Goal: Transaction & Acquisition: Purchase product/service

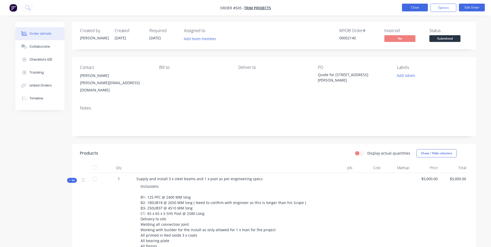
click at [405, 7] on button "Close" at bounding box center [415, 8] width 26 height 8
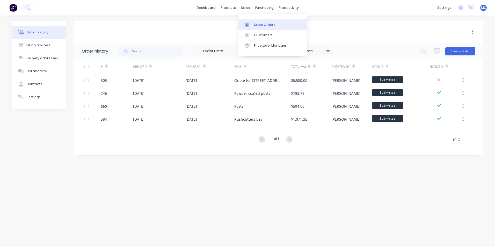
click at [251, 26] on div at bounding box center [249, 25] width 8 height 5
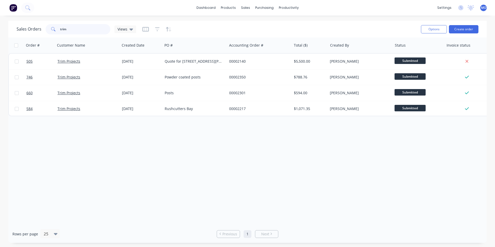
drag, startPoint x: 70, startPoint y: 27, endPoint x: 58, endPoint y: 30, distance: 12.8
click at [58, 30] on div "trim" at bounding box center [78, 29] width 65 height 10
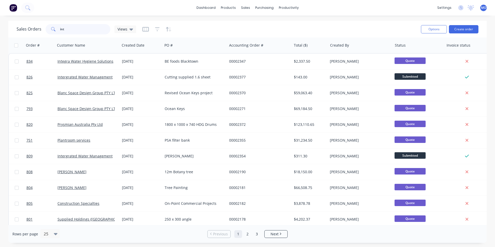
drag, startPoint x: 66, startPoint y: 31, endPoint x: 58, endPoint y: 31, distance: 8.6
click at [58, 31] on div "int" at bounding box center [78, 29] width 65 height 10
click at [72, 28] on input "int" at bounding box center [85, 29] width 51 height 10
drag, startPoint x: 63, startPoint y: 29, endPoint x: 55, endPoint y: 31, distance: 8.4
click at [55, 31] on div "int" at bounding box center [78, 29] width 65 height 10
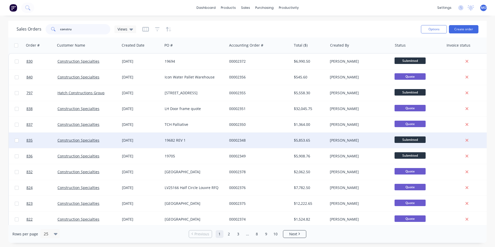
type input "constru"
click at [98, 142] on div "Construction Specialties" at bounding box center [87, 140] width 58 height 5
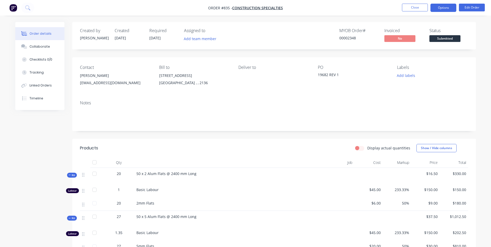
click at [446, 7] on button "Options" at bounding box center [444, 8] width 26 height 8
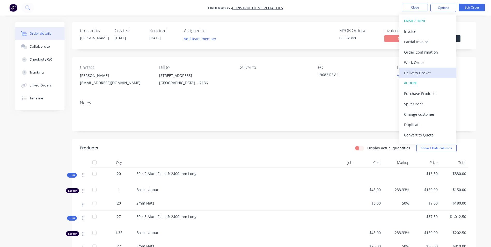
click at [411, 71] on div "Delivery Docket" at bounding box center [428, 73] width 48 height 8
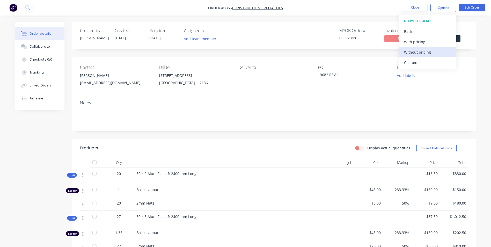
click at [414, 53] on div "Without pricing" at bounding box center [428, 52] width 48 height 8
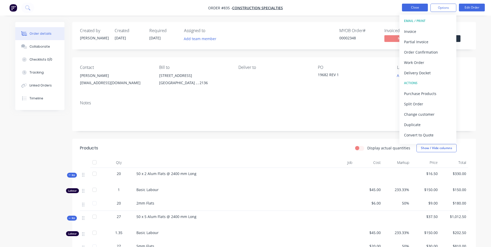
click at [420, 8] on button "Close" at bounding box center [415, 8] width 26 height 8
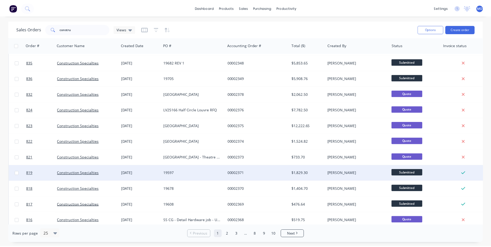
scroll to position [52, 0]
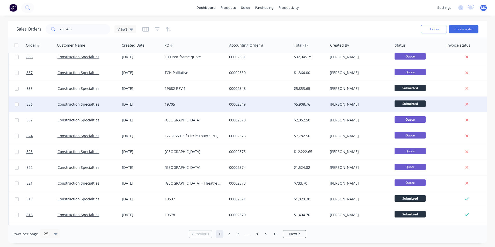
click at [213, 105] on div "19705" at bounding box center [194, 104] width 58 height 5
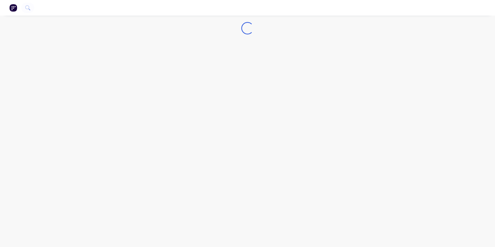
click at [213, 105] on div "Loading..." at bounding box center [247, 123] width 495 height 247
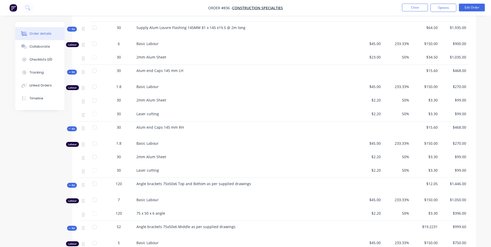
scroll to position [155, 0]
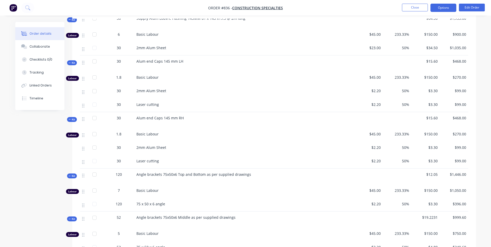
click at [442, 10] on button "Options" at bounding box center [444, 8] width 26 height 8
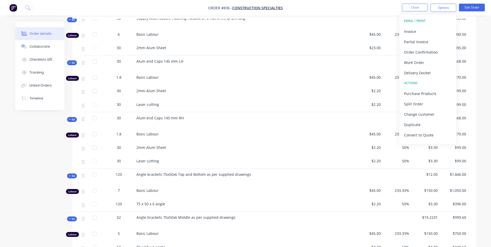
click at [410, 75] on div "Delivery Docket" at bounding box center [428, 73] width 48 height 8
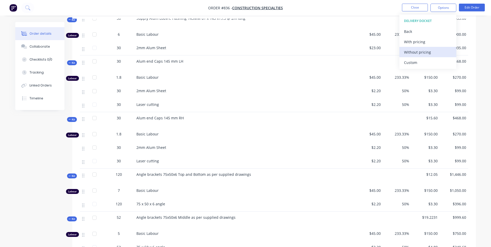
click at [410, 53] on div "Without pricing" at bounding box center [428, 52] width 48 height 8
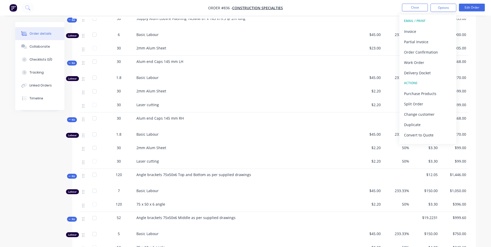
scroll to position [104, 0]
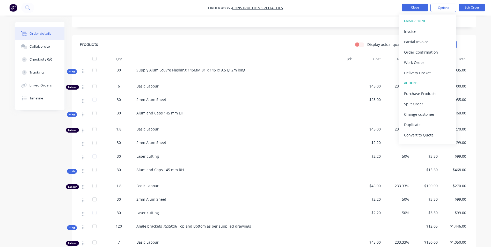
click at [410, 6] on button "Close" at bounding box center [415, 8] width 26 height 8
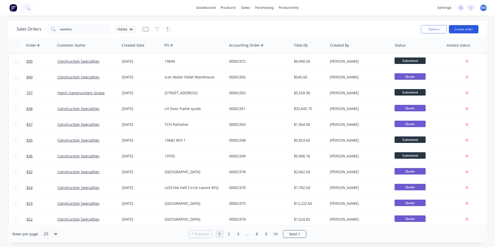
click at [461, 29] on button "Create order" at bounding box center [464, 29] width 30 height 8
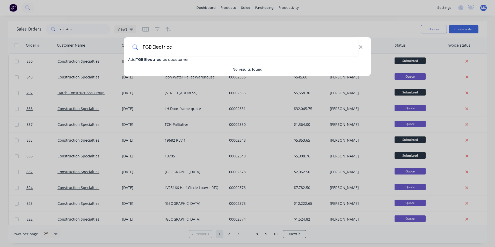
type input "TGB Electrical"
click at [143, 59] on span "TGB Electrical" at bounding box center [149, 59] width 27 height 5
select select "AU"
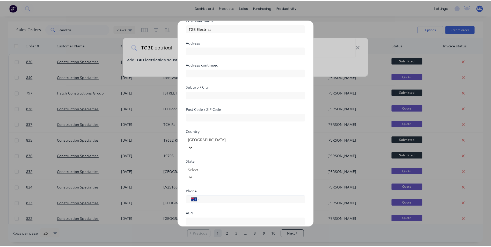
scroll to position [46, 0]
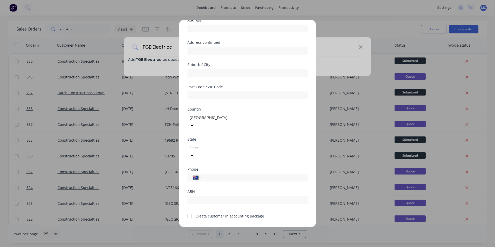
click at [190, 211] on div at bounding box center [189, 216] width 10 height 10
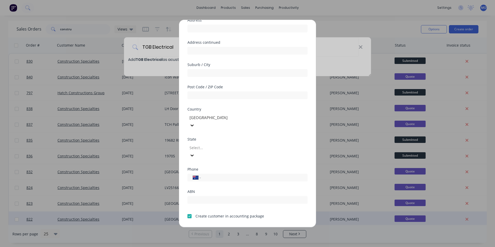
click at [227, 227] on button "Save" at bounding box center [231, 231] width 28 height 8
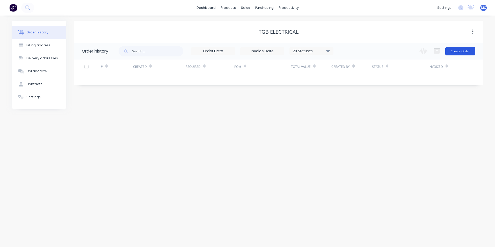
click at [455, 49] on button "Create Order" at bounding box center [461, 51] width 30 height 8
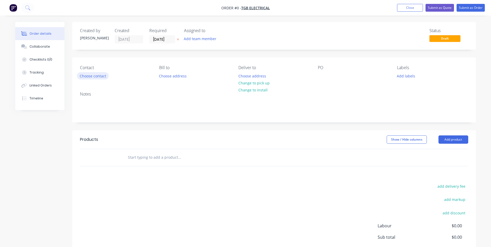
click at [97, 75] on button "Choose contact" at bounding box center [93, 75] width 32 height 7
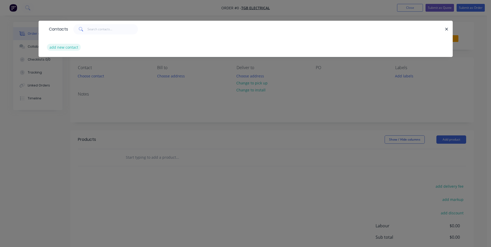
click at [52, 48] on button "add new contact" at bounding box center [64, 47] width 34 height 7
select select "AU"
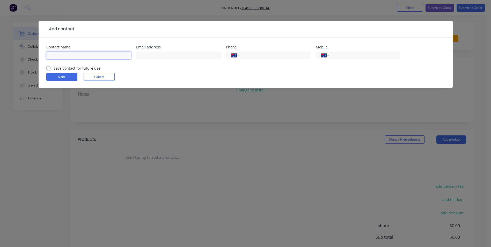
click at [60, 55] on input "text" at bounding box center [88, 56] width 85 height 8
type input "1"
type input "[EMAIL_ADDRESS][DOMAIN_NAME]"
click at [44, 69] on div "Contact name [EMAIL_ADDRESS][DOMAIN_NAME] Email address Phone International [GE…" at bounding box center [246, 63] width 414 height 51
click at [54, 68] on label "Save contact for future use" at bounding box center [77, 68] width 47 height 5
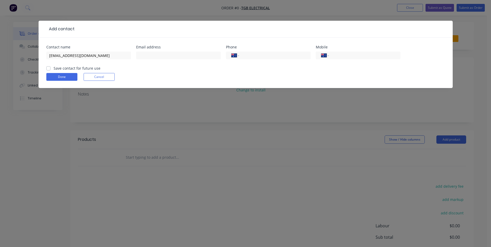
click at [47, 68] on input "Save contact for future use" at bounding box center [48, 68] width 4 height 5
checkbox input "true"
click at [57, 76] on button "Done" at bounding box center [61, 77] width 31 height 8
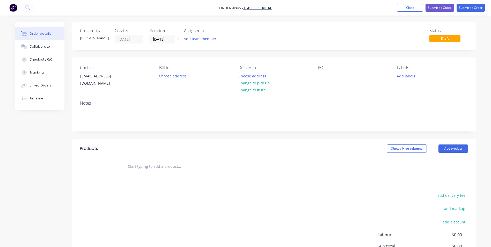
click at [317, 72] on div "Contact [EMAIL_ADDRESS][DOMAIN_NAME] [PERSON_NAME] to Choose address Deliver to…" at bounding box center [274, 77] width 404 height 39
click at [324, 76] on div at bounding box center [322, 76] width 8 height 8
click at [446, 150] on button "Add product" at bounding box center [454, 149] width 30 height 8
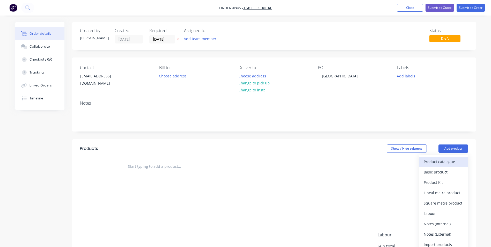
click at [440, 166] on button "Product catalogue" at bounding box center [443, 162] width 49 height 10
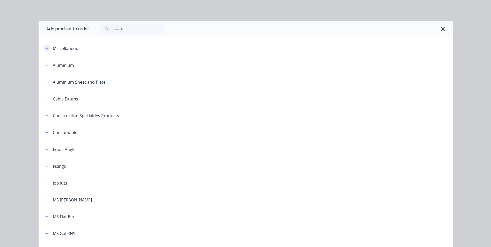
click at [47, 48] on button "button" at bounding box center [47, 48] width 6 height 6
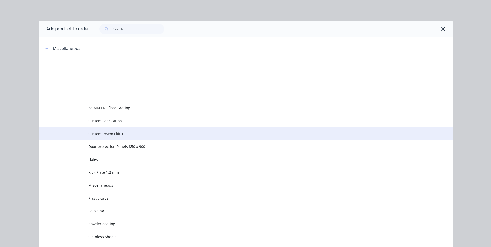
click at [96, 129] on td "Custom Rework kit 1" at bounding box center [270, 133] width 365 height 13
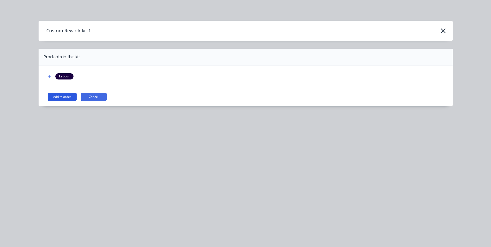
click at [63, 98] on button "Add to order" at bounding box center [62, 97] width 29 height 8
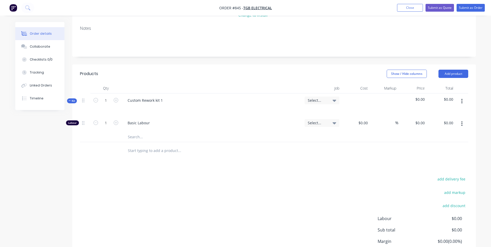
scroll to position [78, 0]
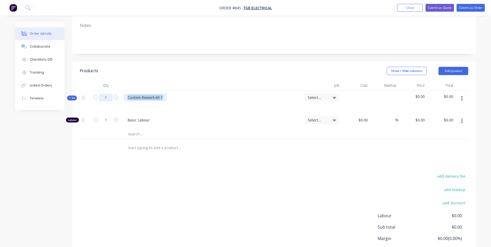
drag, startPoint x: 162, startPoint y: 97, endPoint x: 106, endPoint y: 96, distance: 56.2
click at [106, 96] on div "Kit 1 Custom Rework kit 1 Select... $0.00 $0.00" at bounding box center [274, 102] width 389 height 23
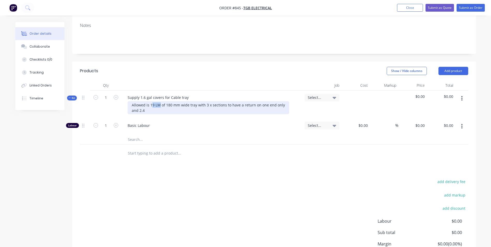
drag, startPoint x: 160, startPoint y: 102, endPoint x: 151, endPoint y: 107, distance: 9.8
click at [151, 107] on div "Allowed is 19 LM of 180 mm wide tray with 3 x sections to have a return on one …" at bounding box center [209, 107] width 162 height 13
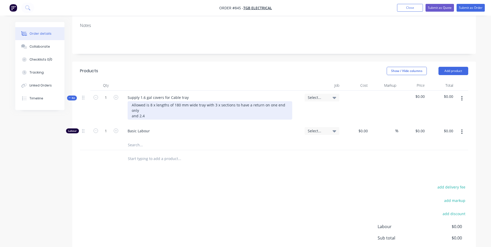
click at [204, 104] on div "Allowed is 8 x lengths of 180 mm wide tray with 3 x sections to have a return o…" at bounding box center [210, 110] width 165 height 18
click at [167, 106] on div "Allowed is 8 x lengths of 180 mm wide tray with 3 x sections to have a return o…" at bounding box center [210, 110] width 165 height 18
click at [145, 118] on div "Allowed is 8 x length at 2400 long of 180 mm wide tray with 3 x sections to hav…" at bounding box center [210, 110] width 165 height 18
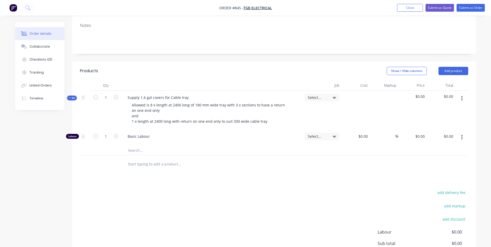
click at [465, 98] on button "button" at bounding box center [462, 98] width 12 height 9
click at [450, 113] on div "Add product to kit" at bounding box center [444, 112] width 40 height 8
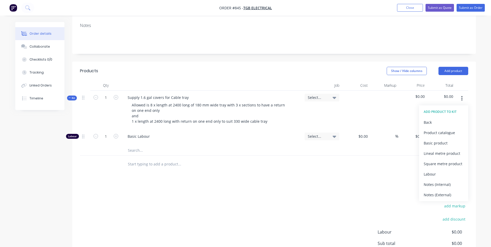
click at [433, 140] on div "Basic product" at bounding box center [444, 143] width 40 height 8
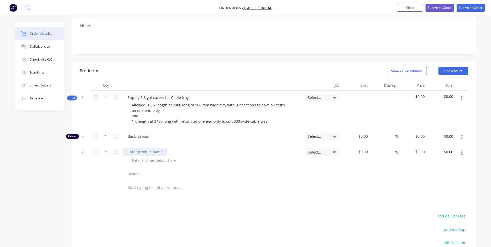
click at [134, 155] on div at bounding box center [145, 152] width 43 height 8
type input "$102.43"
type input "50"
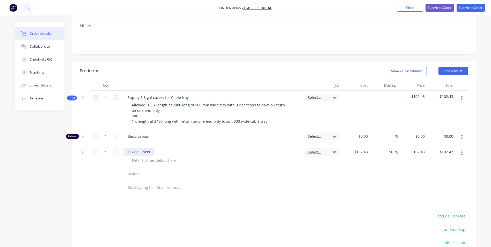
type input "153.645"
type input "$153.65"
type input "$153.645"
click at [112, 140] on input "1" at bounding box center [105, 137] width 13 height 8
type input "3"
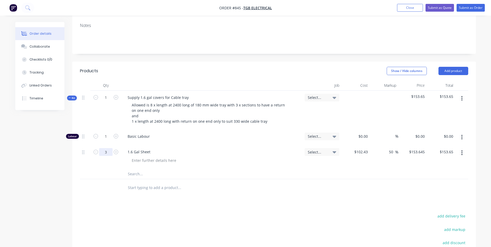
type input "$460.94"
click at [110, 138] on input "1" at bounding box center [105, 137] width 13 height 8
type input "2"
type input "$45.00"
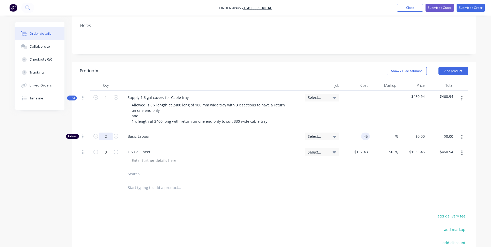
type input "$90.00"
type input "150"
type input "233.33"
type input "$150.00"
type input "$300.00"
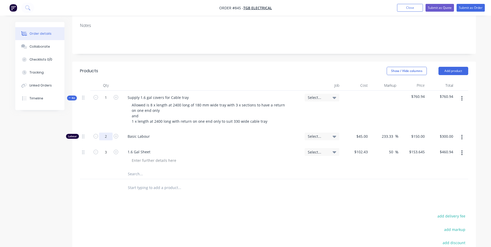
drag, startPoint x: 108, startPoint y: 137, endPoint x: 113, endPoint y: 137, distance: 4.9
click at [108, 137] on input "2" at bounding box center [105, 137] width 13 height 8
type input "3"
type input "$450.00"
click at [108, 140] on input "3" at bounding box center [105, 137] width 13 height 8
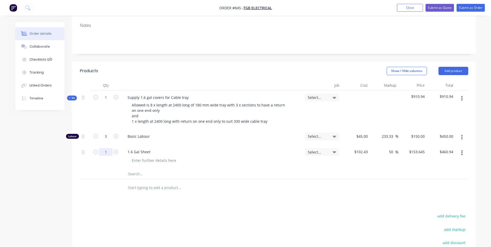
type input "1"
type input "$153.65"
type input "$338.00"
type input "$507.00"
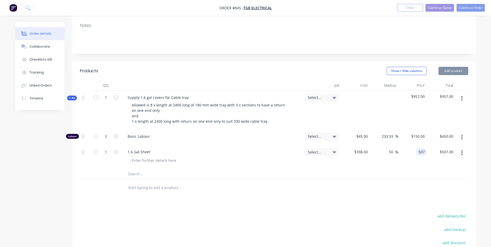
click at [419, 149] on div "507 507" at bounding box center [422, 152] width 9 height 8
type input "547"
type input "61.83"
type input "$547.00"
type input "547.00"
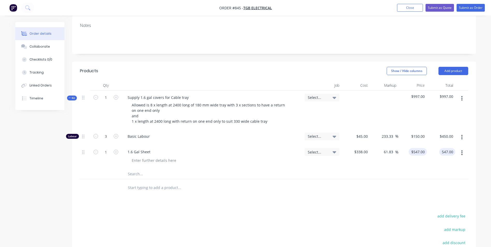
type input "547"
type input "$547.00"
click at [419, 152] on input "547" at bounding box center [422, 152] width 9 height 8
type input "550"
type input "62.72"
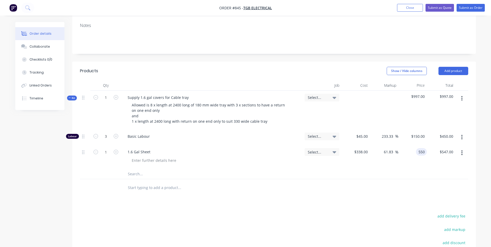
type input "$550.00"
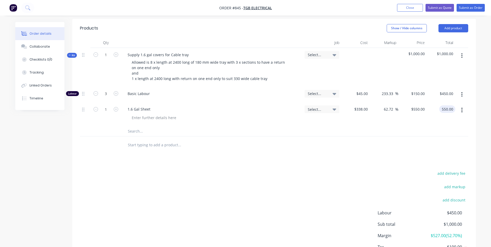
scroll to position [130, 0]
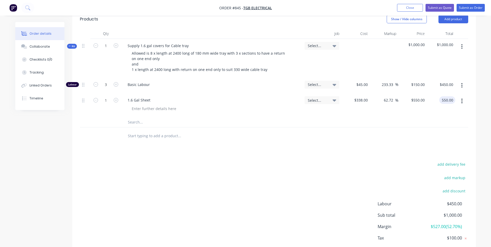
type input "$550.00"
click at [380, 168] on div "add delivery fee add markup add discount Labour $450.00 Sub total $1,000.00 Mar…" at bounding box center [274, 211] width 389 height 100
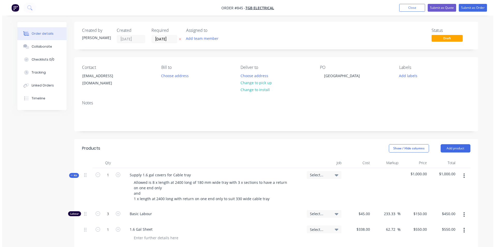
scroll to position [0, 0]
click at [465, 9] on button "Submit as Order" at bounding box center [471, 8] width 28 height 8
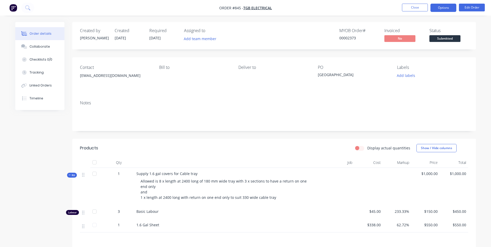
click at [447, 10] on button "Options" at bounding box center [444, 8] width 26 height 8
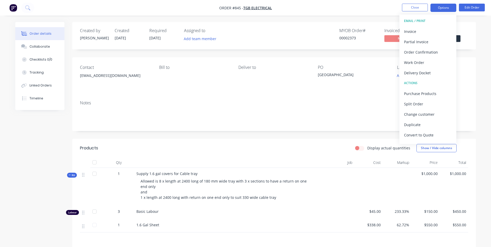
click at [439, 10] on button "Options" at bounding box center [444, 8] width 26 height 8
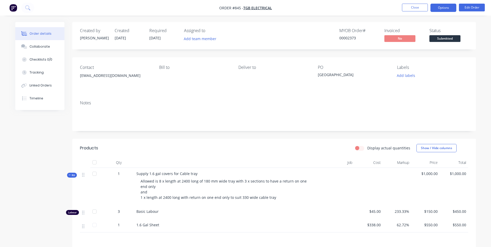
click at [439, 11] on button "Options" at bounding box center [444, 8] width 26 height 8
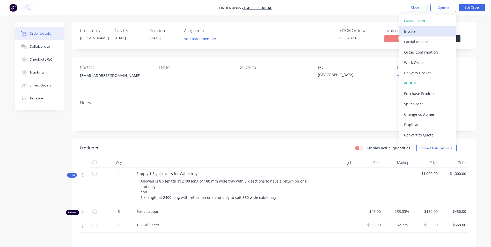
click at [410, 33] on div "Invoice" at bounding box center [428, 32] width 48 height 8
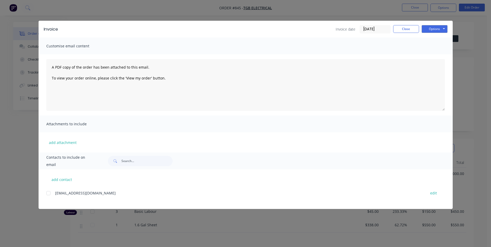
click at [51, 191] on div at bounding box center [48, 193] width 10 height 10
click at [440, 26] on button "Options" at bounding box center [435, 29] width 26 height 8
click at [437, 54] on button "Email" at bounding box center [438, 55] width 33 height 9
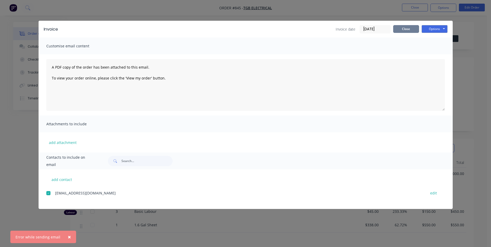
click at [409, 31] on button "Close" at bounding box center [406, 29] width 26 height 8
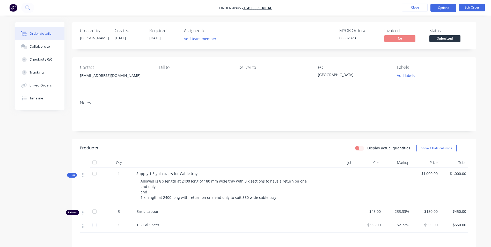
click at [441, 8] on button "Options" at bounding box center [444, 8] width 26 height 8
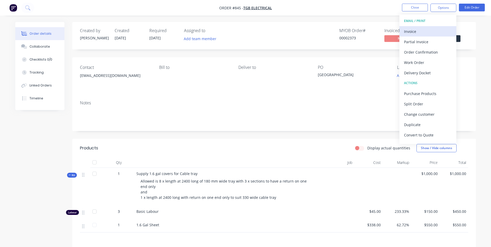
click at [417, 27] on button "Invoice" at bounding box center [428, 31] width 57 height 10
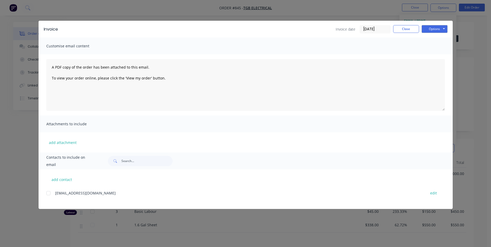
click at [50, 193] on div at bounding box center [48, 193] width 10 height 10
click at [430, 30] on button "Options" at bounding box center [435, 29] width 26 height 8
click at [435, 57] on button "Email" at bounding box center [438, 55] width 33 height 9
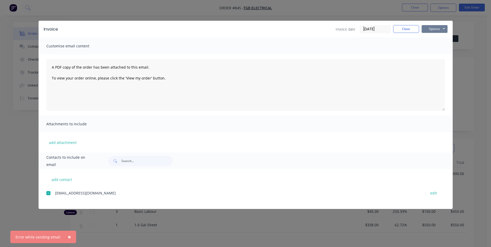
click at [432, 30] on button "Options" at bounding box center [435, 29] width 26 height 8
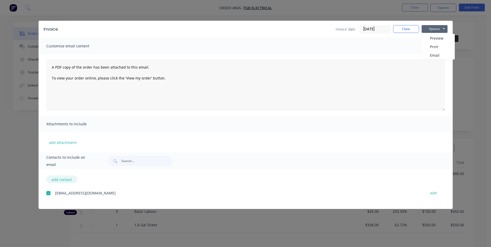
click at [58, 182] on button "add contact" at bounding box center [61, 180] width 31 height 8
select select "AU"
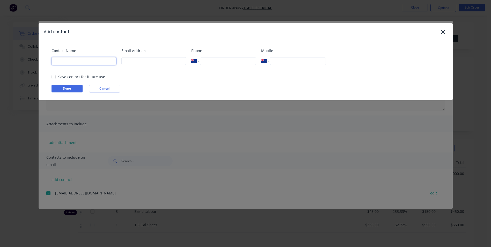
click at [70, 58] on input at bounding box center [84, 61] width 65 height 8
type input "m"
type input "q"
type input "Accounts Mojo Steel"
type input "[EMAIL_ADDRESS][DOMAIN_NAME]"
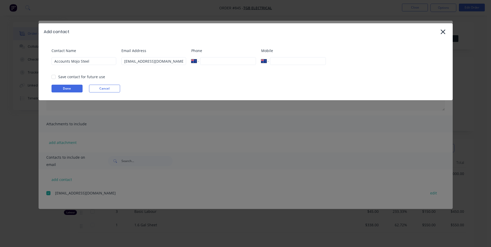
type input "0432 174 172"
click at [53, 75] on div at bounding box center [53, 77] width 10 height 10
click at [61, 82] on div "Contact Name Accounts Mojo Steel Email Address [EMAIL_ADDRESS][DOMAIN_NAME] Pho…" at bounding box center [246, 70] width 414 height 60
click at [62, 91] on button "Done" at bounding box center [67, 89] width 31 height 8
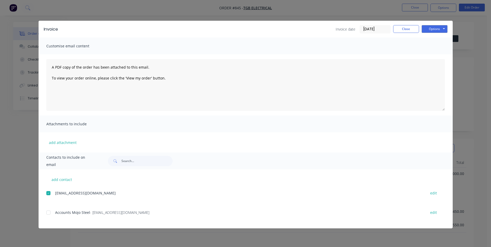
click at [48, 191] on div at bounding box center [48, 193] width 10 height 10
click at [47, 212] on div "add contact [EMAIL_ADDRESS][DOMAIN_NAME] edit Accounts Mojo Steel - [EMAIL_ADDR…" at bounding box center [246, 198] width 414 height 59
click at [49, 212] on div at bounding box center [48, 212] width 10 height 10
click at [427, 31] on button "Options" at bounding box center [435, 29] width 26 height 8
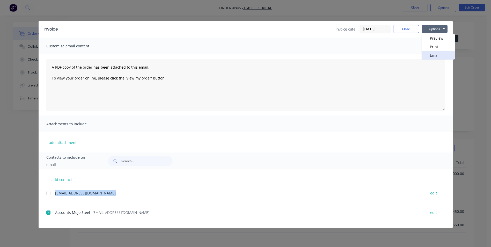
click at [430, 54] on button "Email" at bounding box center [438, 55] width 33 height 9
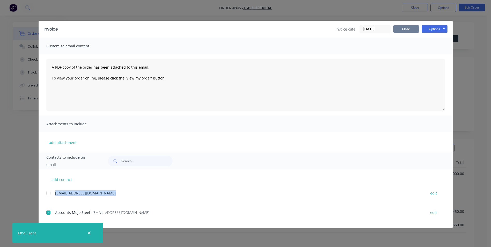
click at [404, 32] on button "Close" at bounding box center [406, 29] width 26 height 8
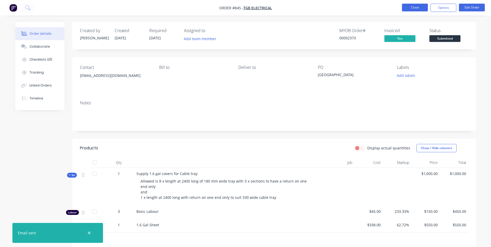
click at [411, 10] on button "Close" at bounding box center [415, 8] width 26 height 8
